Goal: Task Accomplishment & Management: Use online tool/utility

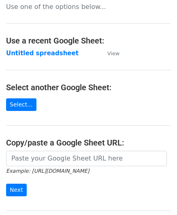
scroll to position [81, 0]
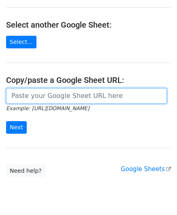
drag, startPoint x: 33, startPoint y: 92, endPoint x: 37, endPoint y: 93, distance: 4.6
click at [33, 92] on input "url" at bounding box center [86, 95] width 161 height 15
paste input "[URL][DOMAIN_NAME]"
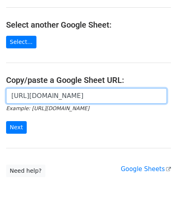
scroll to position [0, 181]
type input "https://docs.google.com/spreadsheets/d/1wMDaPvUl-RQ6IZVbMUzyoi-m8XPLoghWeF9oVOi…"
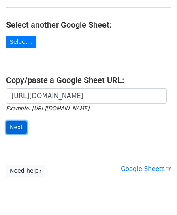
click at [19, 127] on input "Next" at bounding box center [16, 127] width 21 height 13
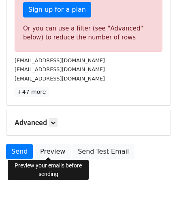
scroll to position [274, 0]
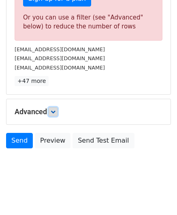
click at [58, 107] on link at bounding box center [53, 111] width 9 height 9
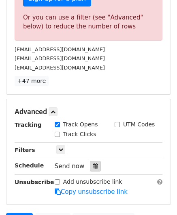
click at [93, 163] on icon at bounding box center [95, 166] width 5 height 6
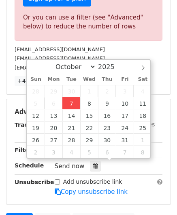
type input "[DATE] 12:00"
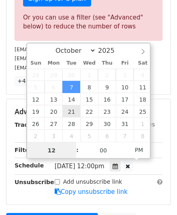
paste input "4"
type input "4"
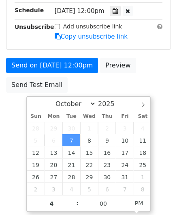
type input "[DATE] 16:00"
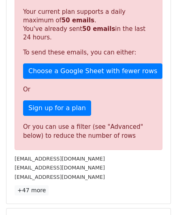
scroll to position [372, 0]
